Goal: Entertainment & Leisure: Consume media (video, audio)

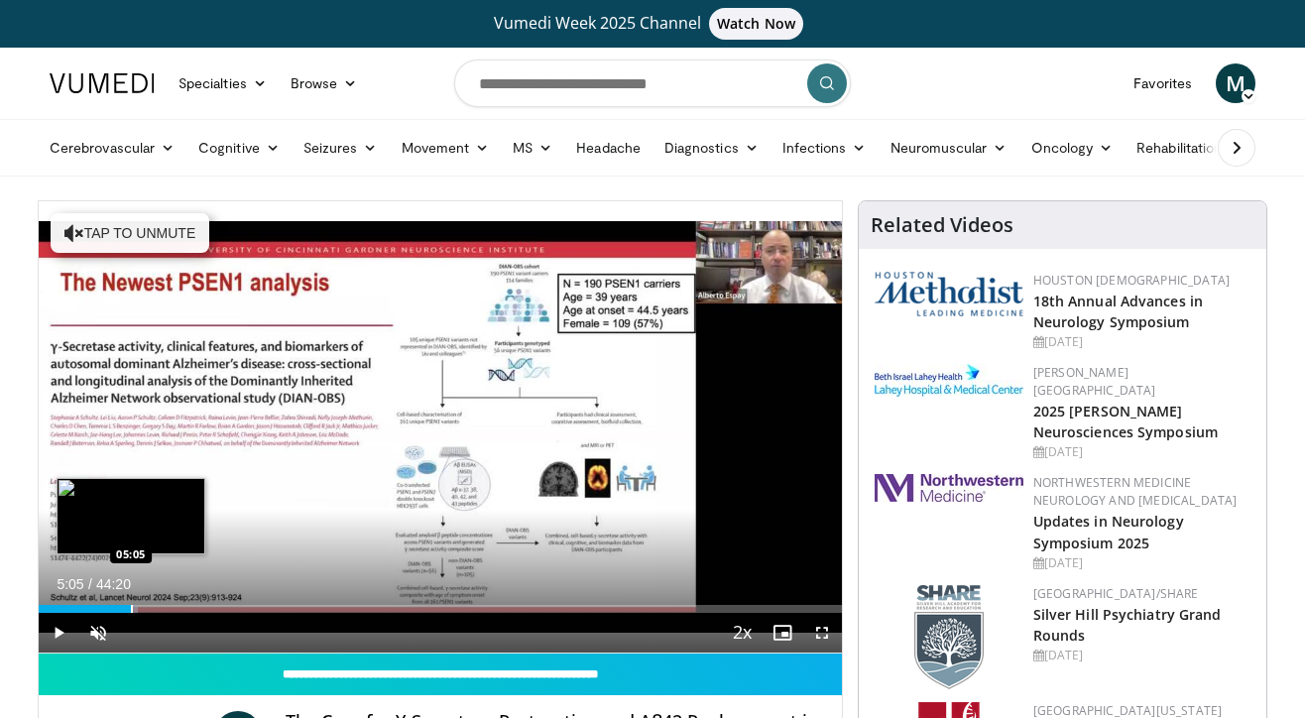
click at [131, 609] on div "Progress Bar" at bounding box center [132, 609] width 2 height 8
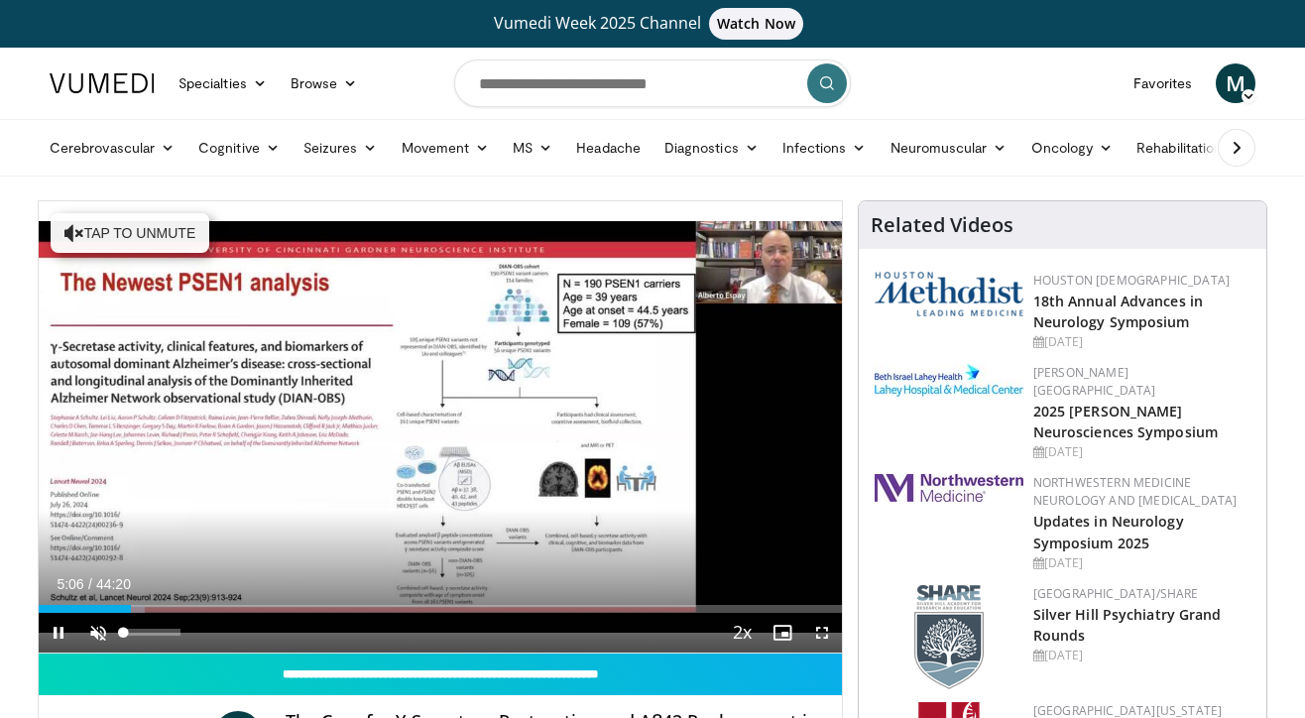
click at [96, 630] on span "Video Player" at bounding box center [98, 633] width 40 height 40
click at [822, 630] on span "Video Player" at bounding box center [822, 633] width 40 height 40
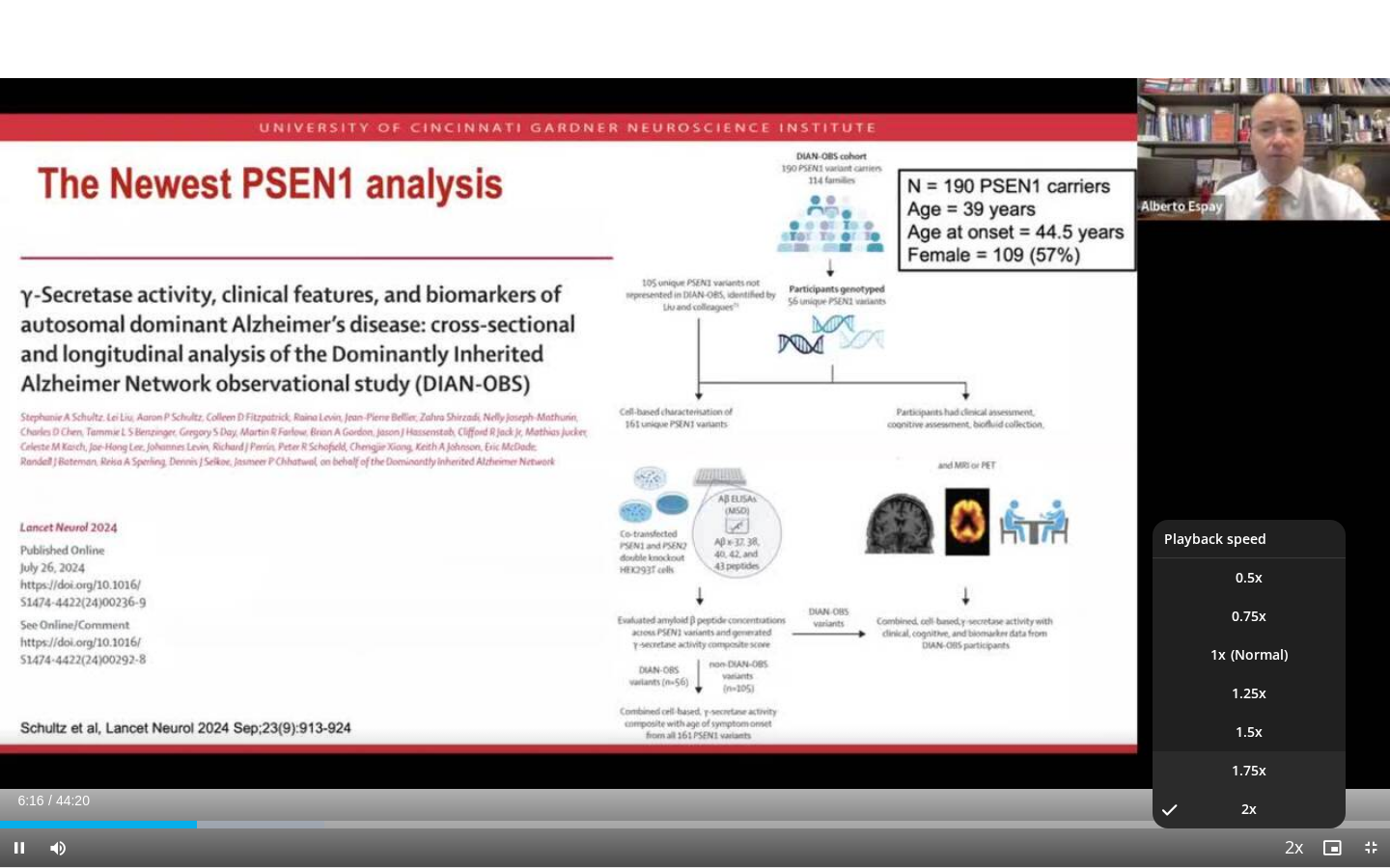
click at [1267, 698] on li "1.75x" at bounding box center [1249, 771] width 193 height 39
click at [1255, 698] on li "1.5x" at bounding box center [1249, 733] width 193 height 39
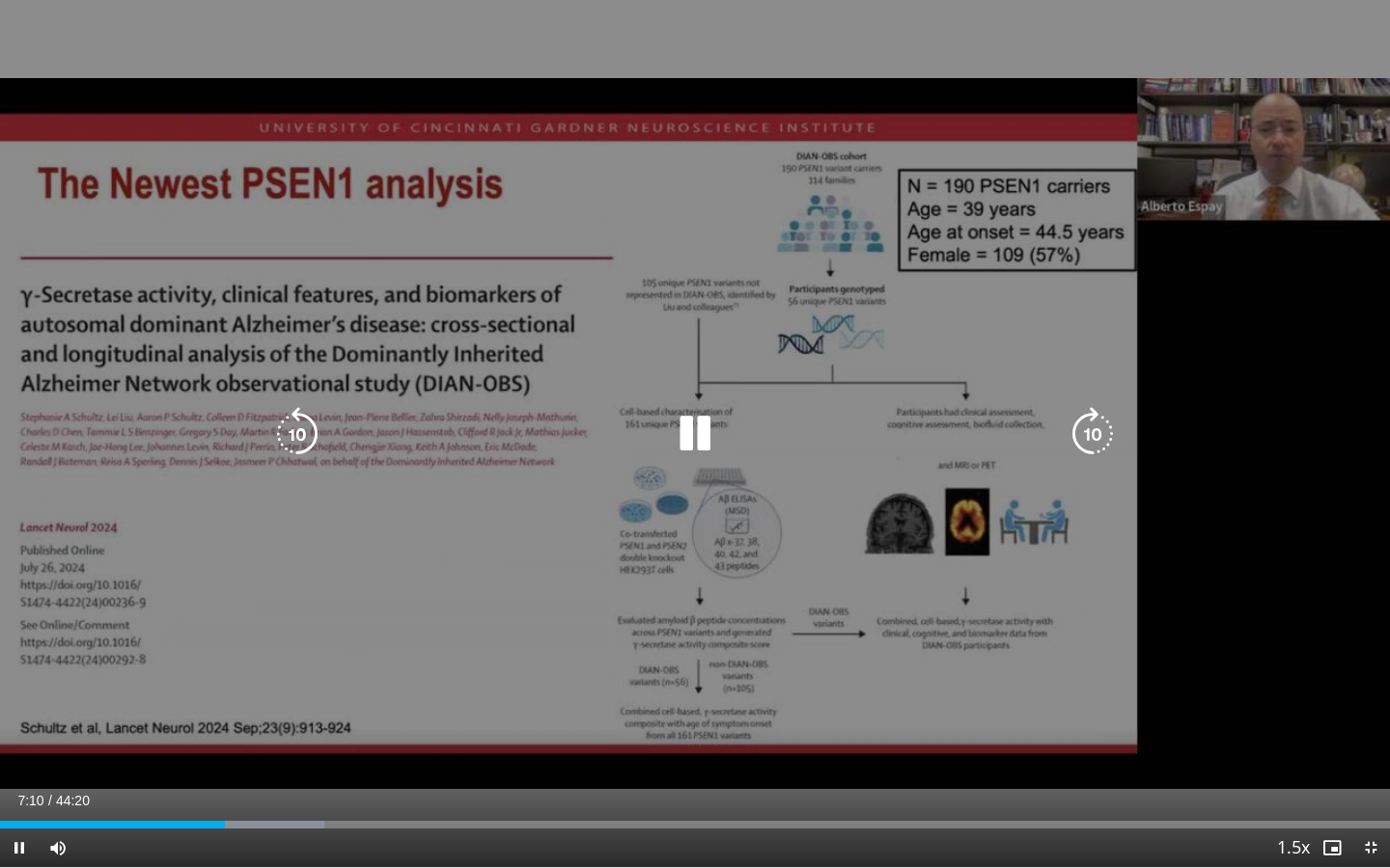
click at [1269, 538] on div "10 seconds Tap to unmute" at bounding box center [695, 433] width 1390 height 867
click at [689, 431] on icon "Video Player" at bounding box center [695, 434] width 55 height 54
click at [695, 431] on icon "Video Player" at bounding box center [695, 434] width 55 height 54
click at [695, 425] on icon "Video Player" at bounding box center [695, 434] width 55 height 54
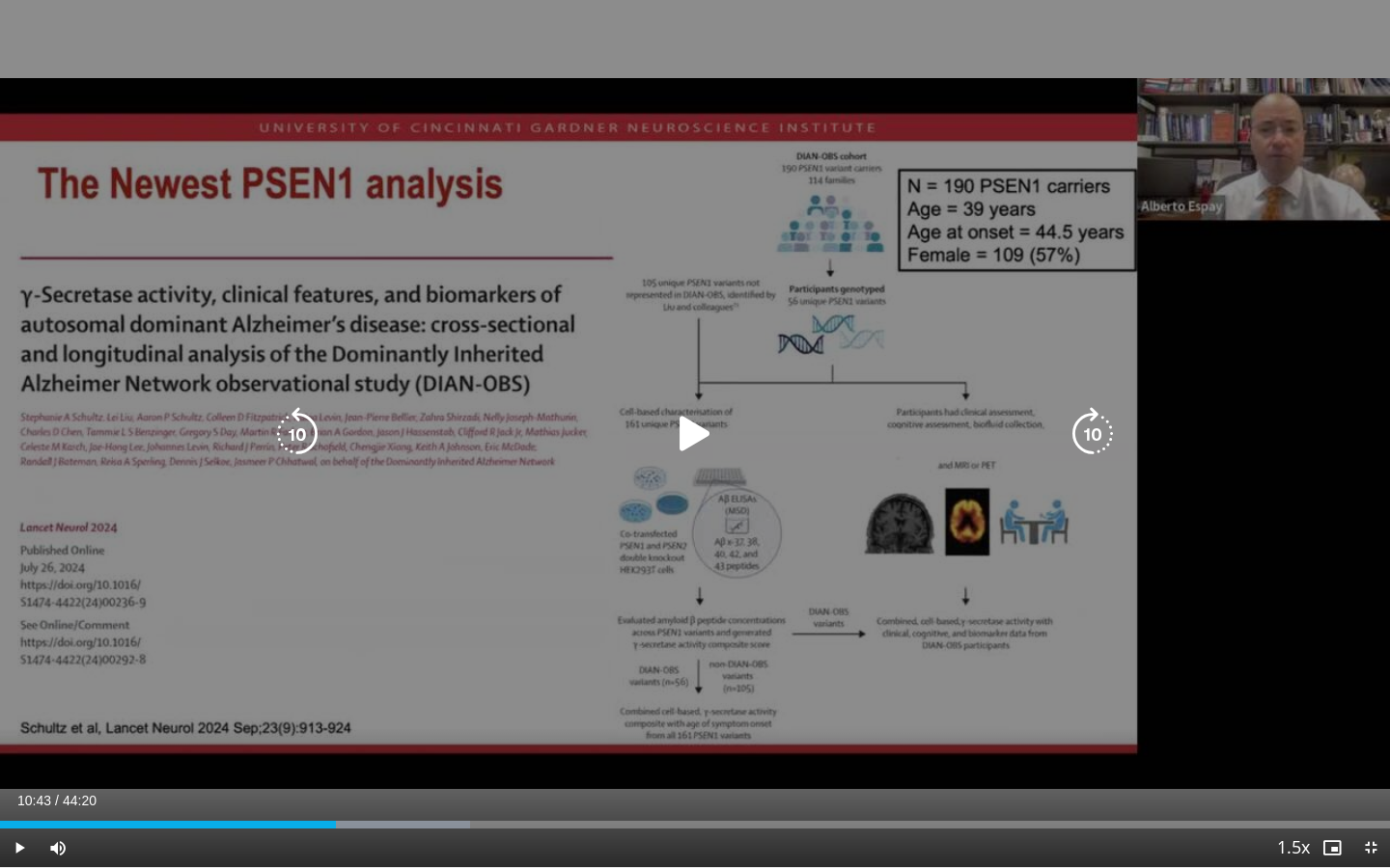
click at [698, 438] on icon "Video Player" at bounding box center [695, 434] width 55 height 54
click at [711, 423] on icon "Video Player" at bounding box center [695, 434] width 55 height 54
click at [691, 432] on icon "Video Player" at bounding box center [695, 434] width 55 height 54
click at [695, 432] on icon "Video Player" at bounding box center [695, 434] width 55 height 54
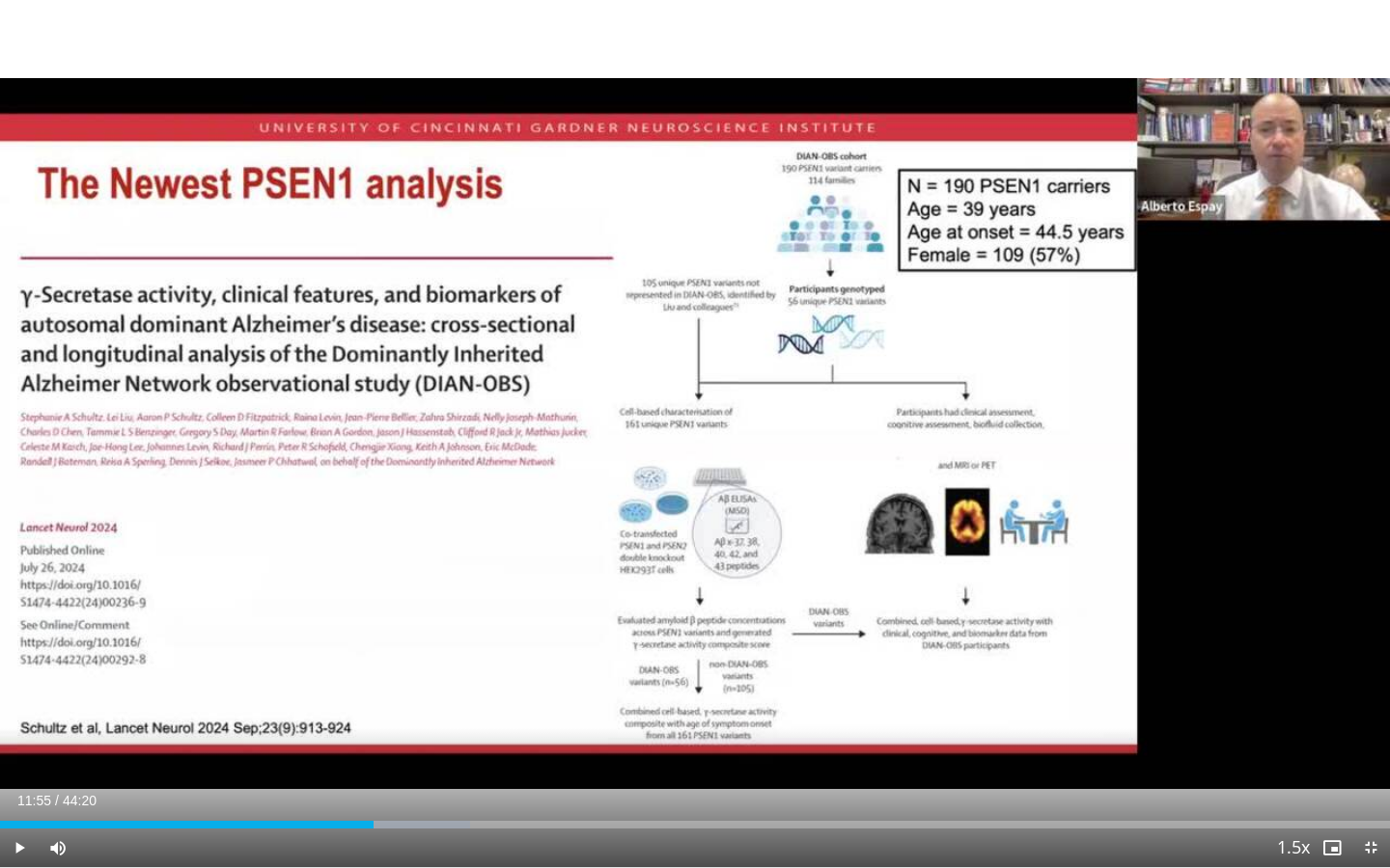
click at [18, 698] on span "Video Player" at bounding box center [19, 849] width 39 height 39
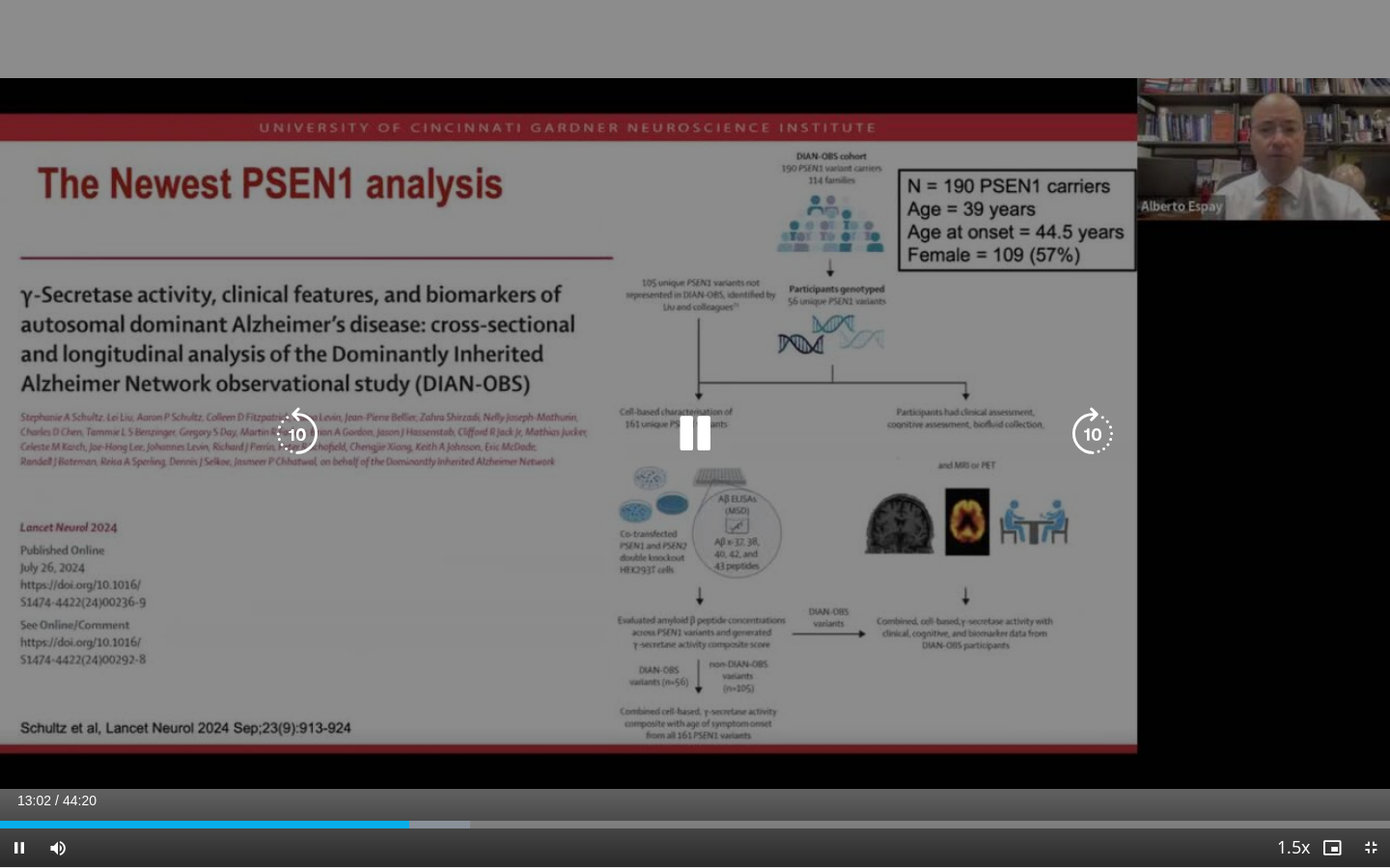
click at [698, 418] on icon "Video Player" at bounding box center [695, 434] width 55 height 54
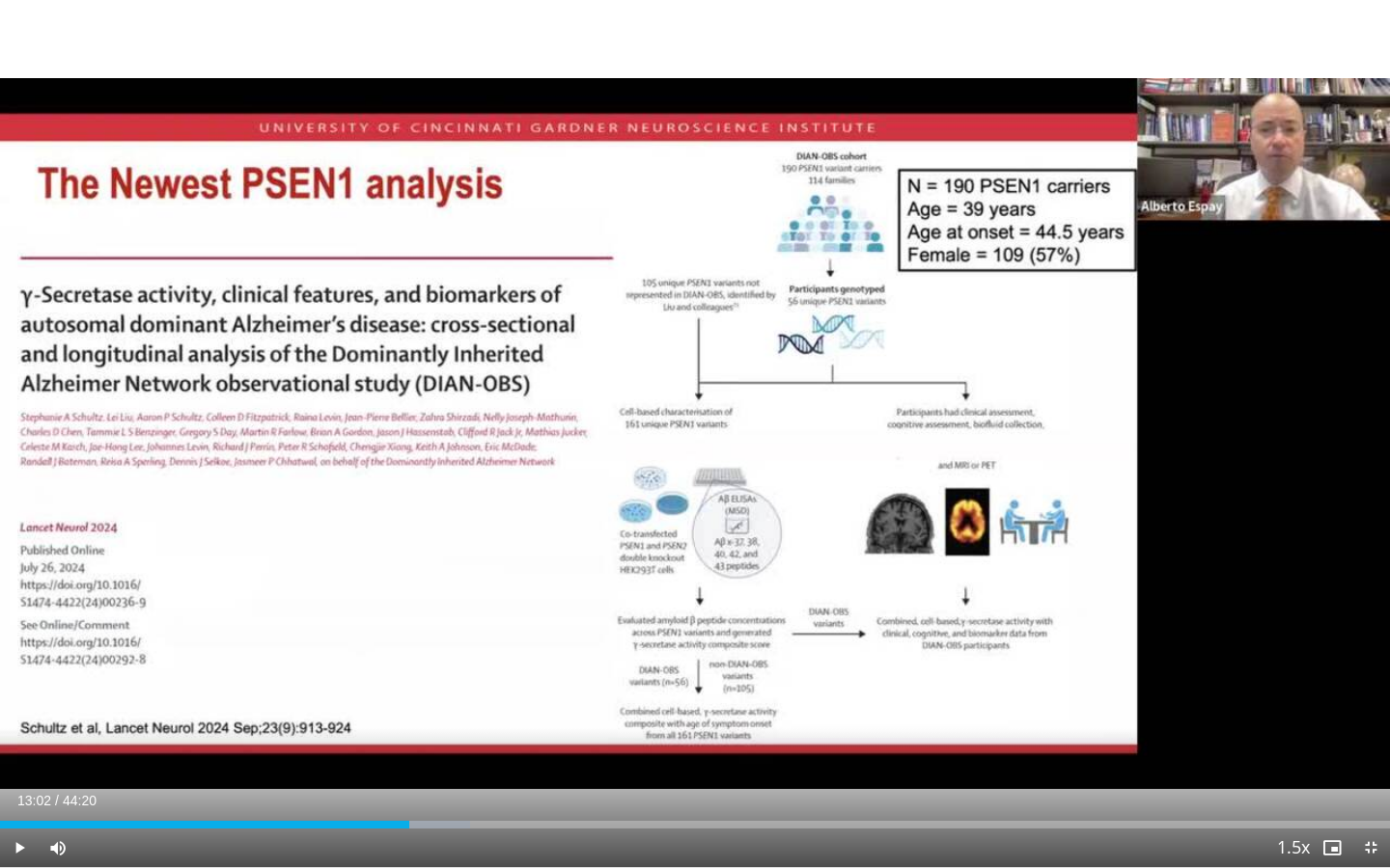
click at [19, 698] on span "Video Player" at bounding box center [19, 849] width 39 height 39
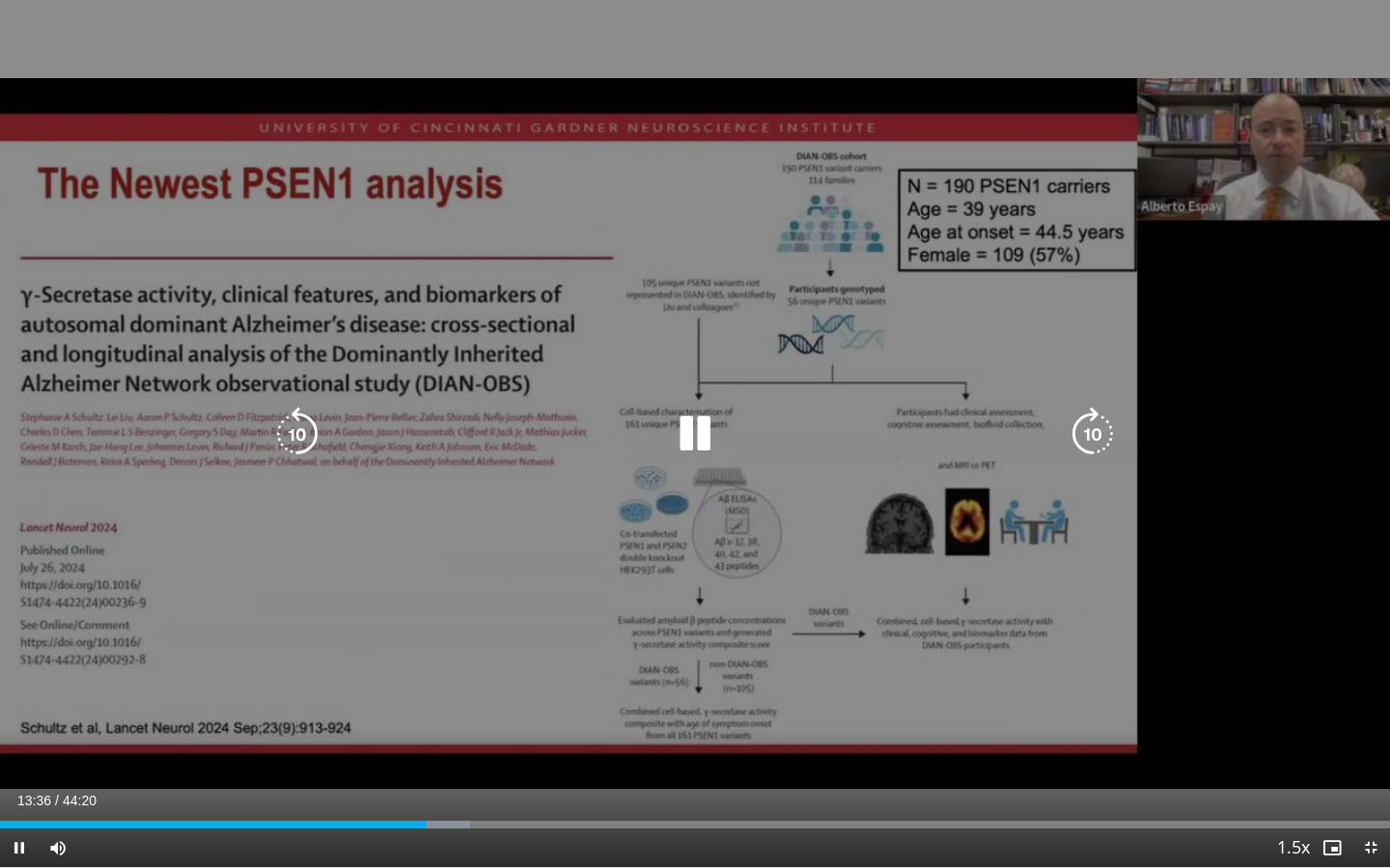
click at [701, 429] on icon "Video Player" at bounding box center [695, 434] width 55 height 54
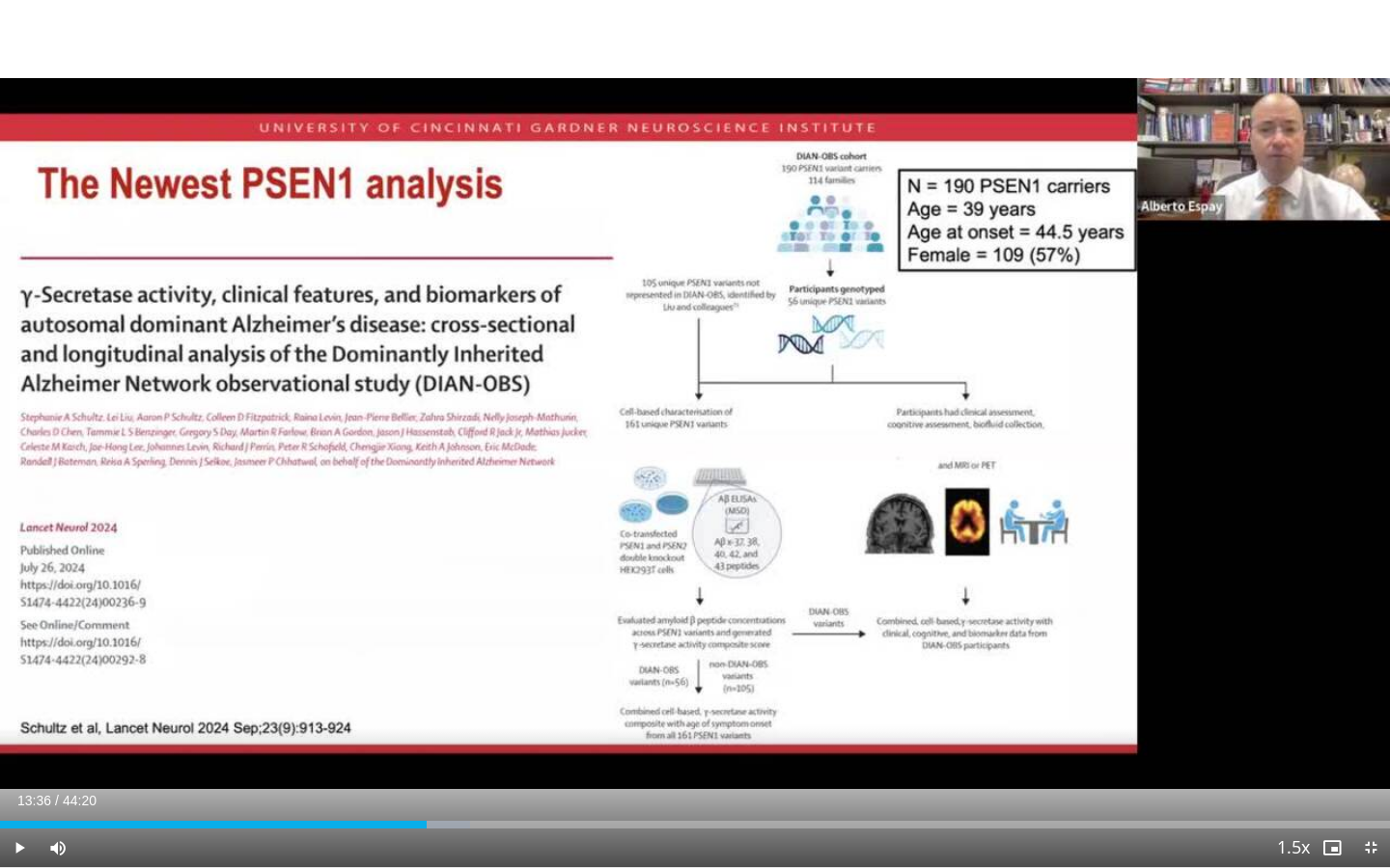
click at [18, 698] on span "Video Player" at bounding box center [19, 849] width 39 height 39
click at [22, 698] on span "Video Player" at bounding box center [19, 849] width 39 height 39
click at [19, 698] on span "Video Player" at bounding box center [19, 849] width 39 height 39
